Goal: Information Seeking & Learning: Check status

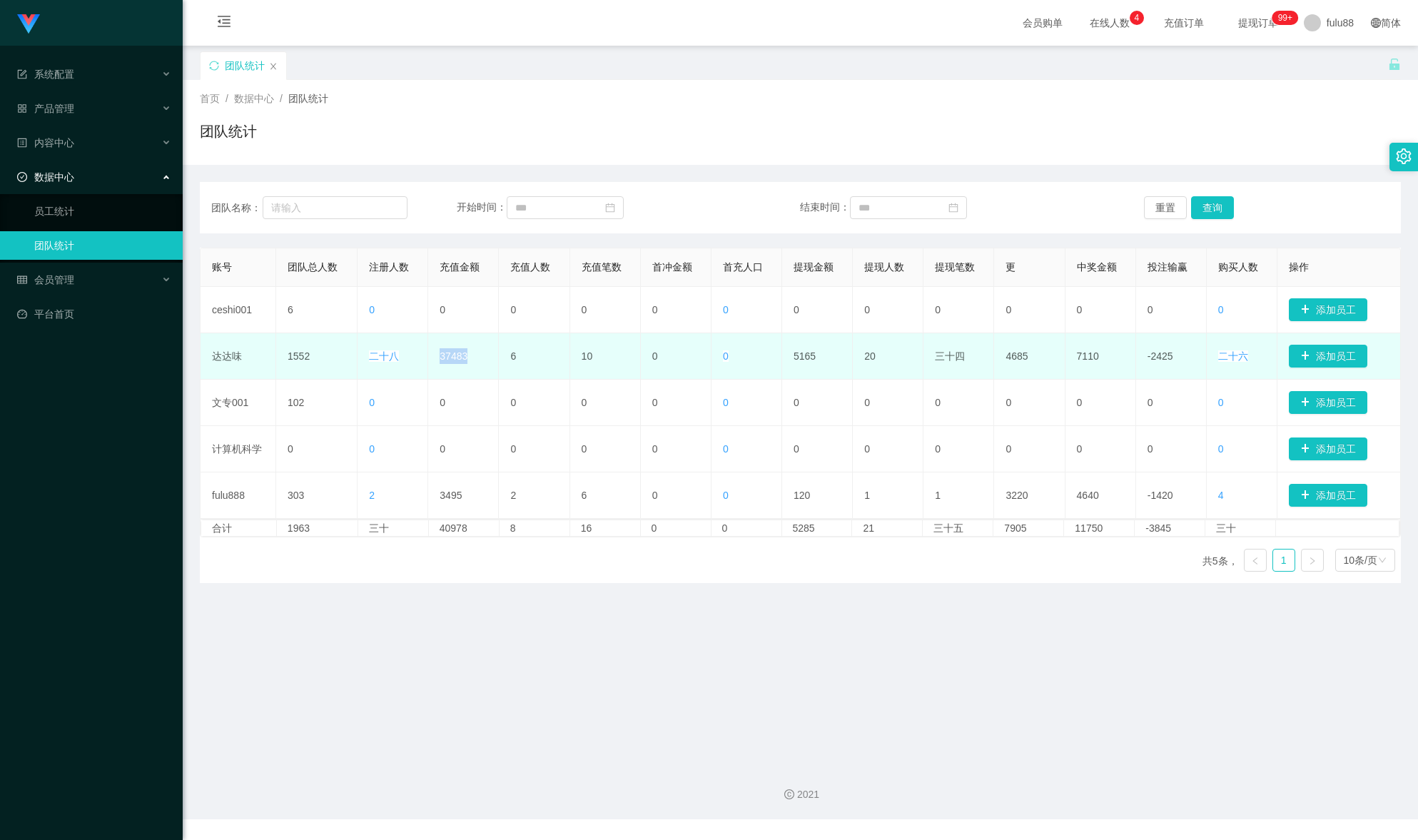
drag, startPoint x: 463, startPoint y: 359, endPoint x: 406, endPoint y: 360, distance: 57.0
click at [406, 360] on tr "达达味 1552 二十八 37483 6 10 0 0 5165 20 三十四 4685 7110 -2425 二十六 添加员工" at bounding box center [800, 356] width 1200 height 46
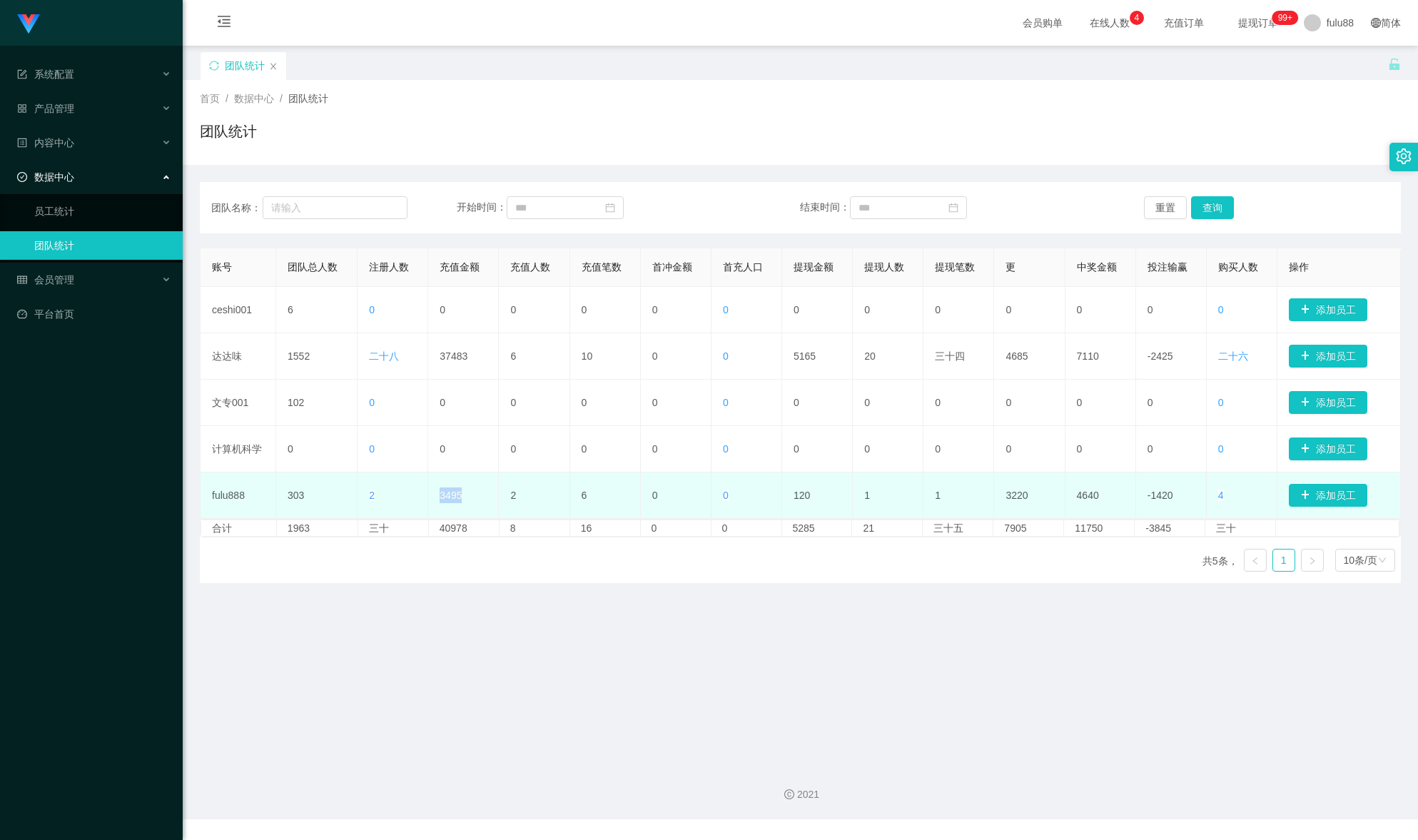
drag, startPoint x: 458, startPoint y: 498, endPoint x: 433, endPoint y: 481, distance: 30.2
click at [433, 481] on td "3495" at bounding box center [463, 495] width 71 height 46
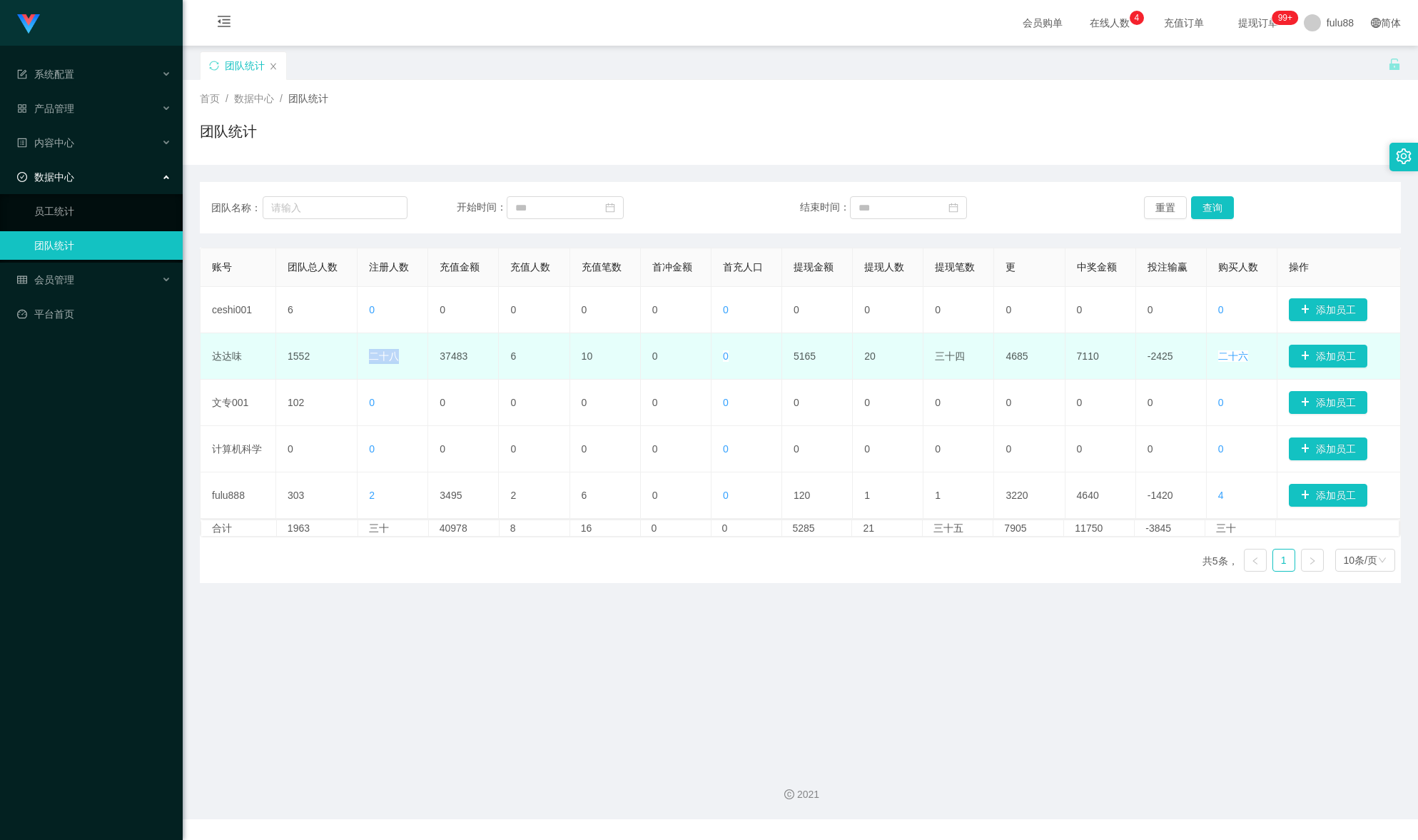
drag, startPoint x: 384, startPoint y: 360, endPoint x: 371, endPoint y: 361, distance: 13.0
click at [371, 361] on td "二十八" at bounding box center [393, 356] width 71 height 46
drag, startPoint x: 880, startPoint y: 361, endPoint x: 852, endPoint y: 368, distance: 28.9
click at [853, 368] on td "20" at bounding box center [888, 356] width 71 height 46
